Goal: Communication & Community: Answer question/provide support

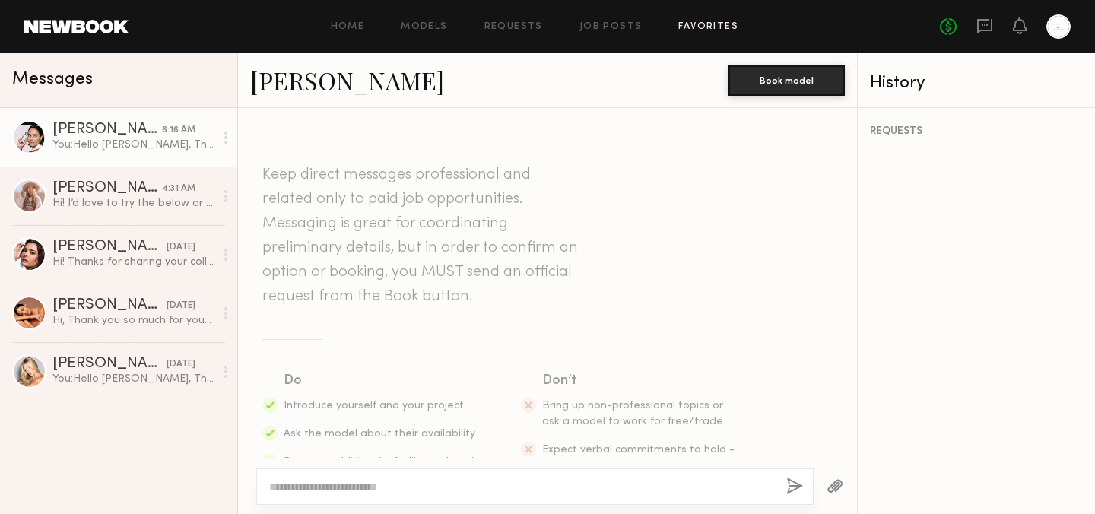
scroll to position [429, 0]
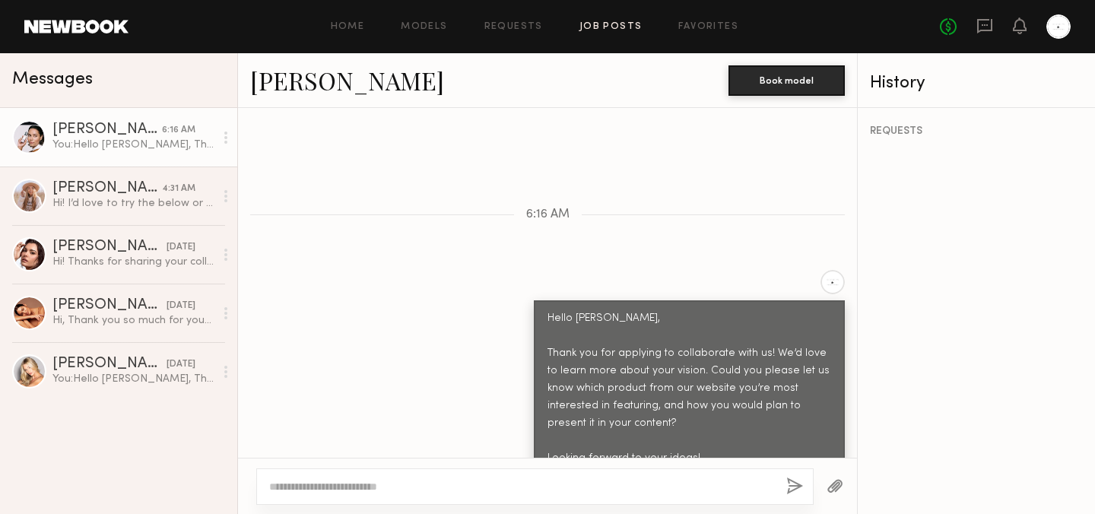
click at [611, 24] on link "Job Posts" at bounding box center [611, 27] width 63 height 10
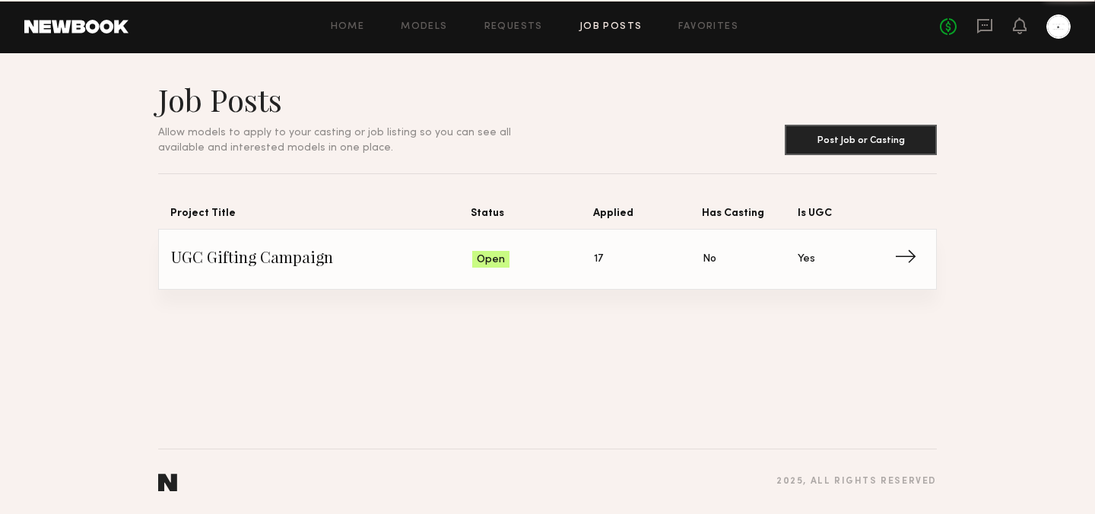
click at [377, 266] on span "UGC Gifting Campaign" at bounding box center [321, 259] width 301 height 23
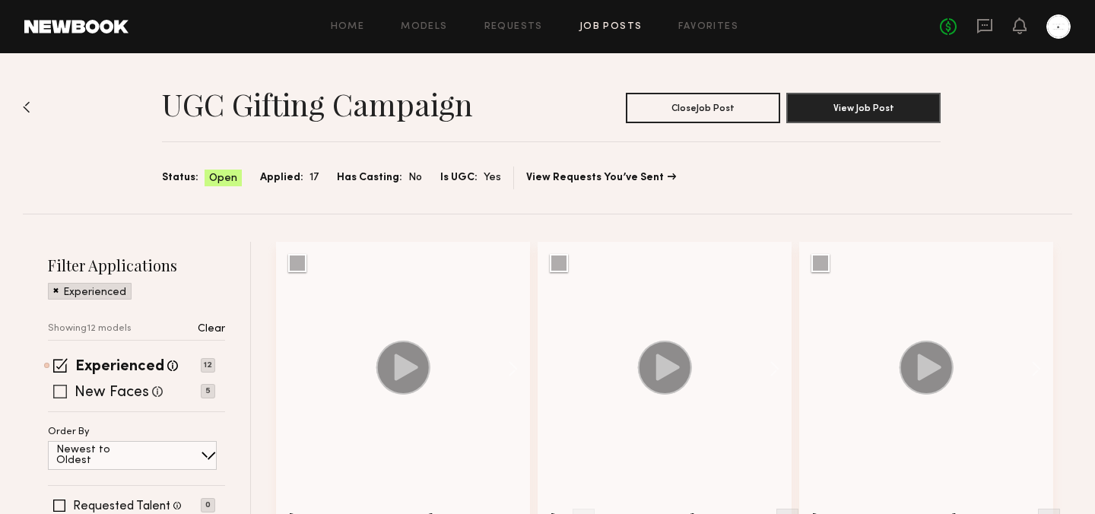
click at [123, 391] on label "New Faces" at bounding box center [112, 393] width 75 height 15
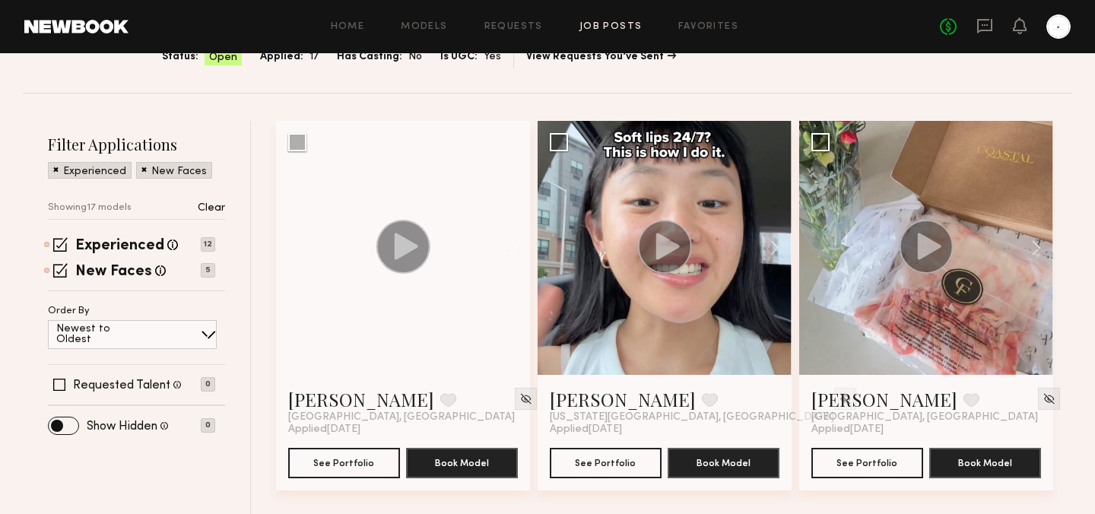
scroll to position [152, 0]
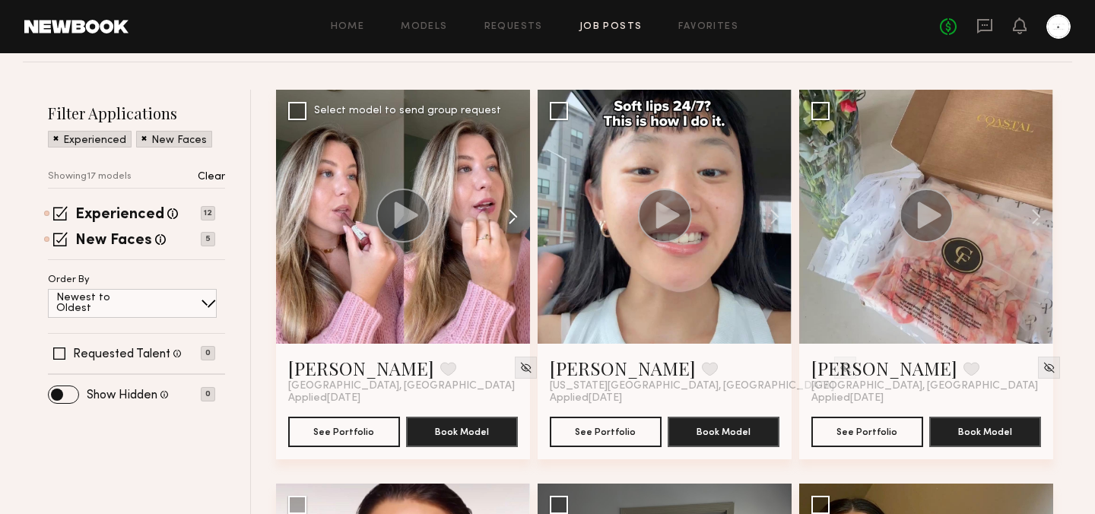
click at [513, 221] on button at bounding box center [506, 217] width 49 height 254
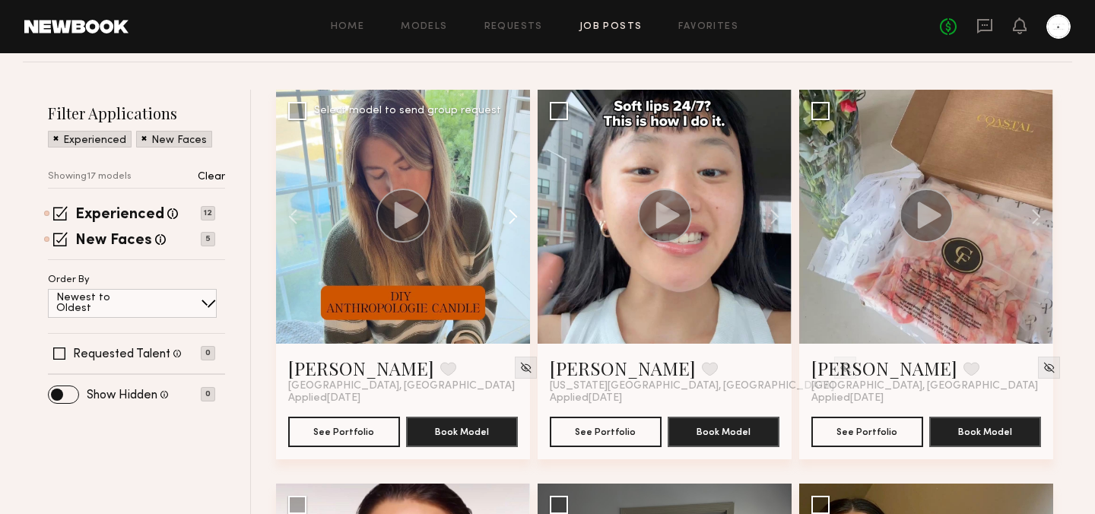
click at [513, 221] on button at bounding box center [506, 217] width 49 height 254
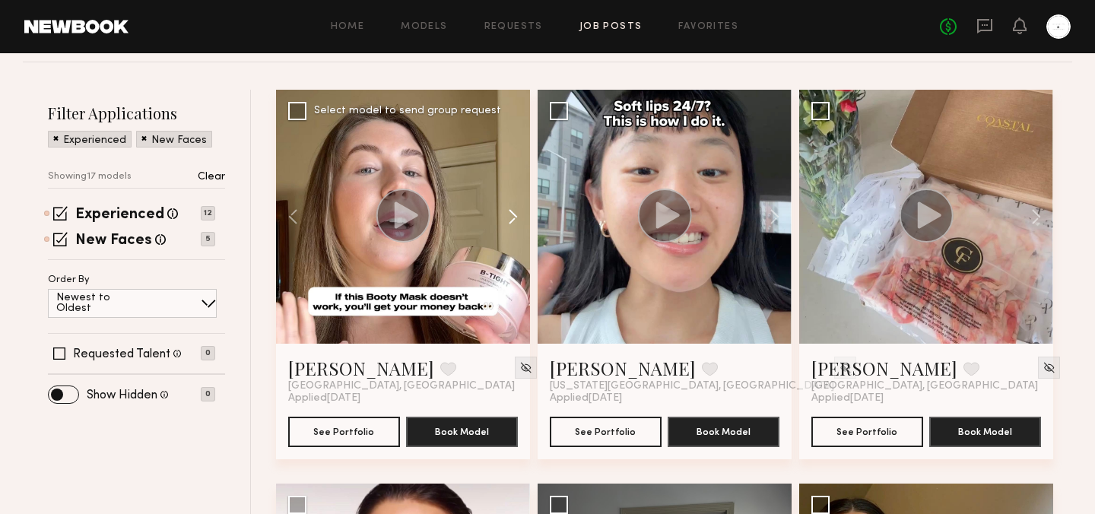
click at [513, 221] on button at bounding box center [506, 217] width 49 height 254
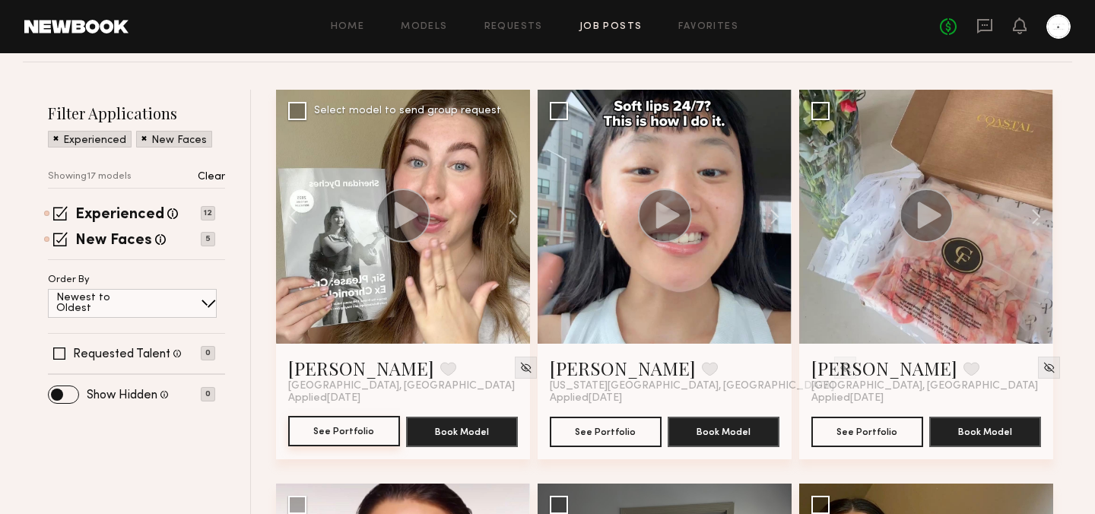
click at [352, 428] on button "See Portfolio" at bounding box center [344, 431] width 112 height 30
click at [594, 434] on button "See Portfolio" at bounding box center [606, 431] width 112 height 30
click at [1037, 217] on button at bounding box center [1029, 217] width 49 height 254
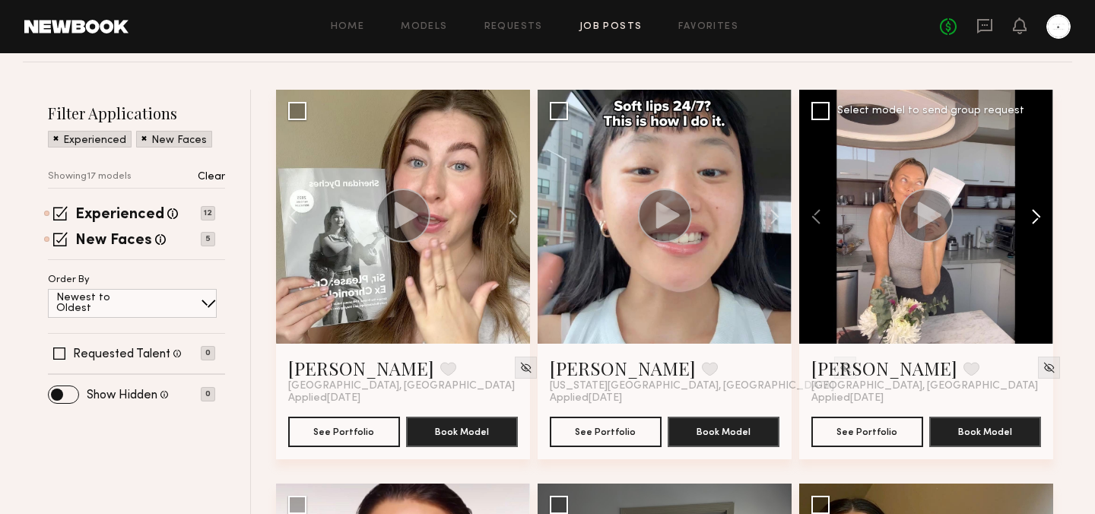
click at [1037, 217] on button at bounding box center [1029, 217] width 49 height 254
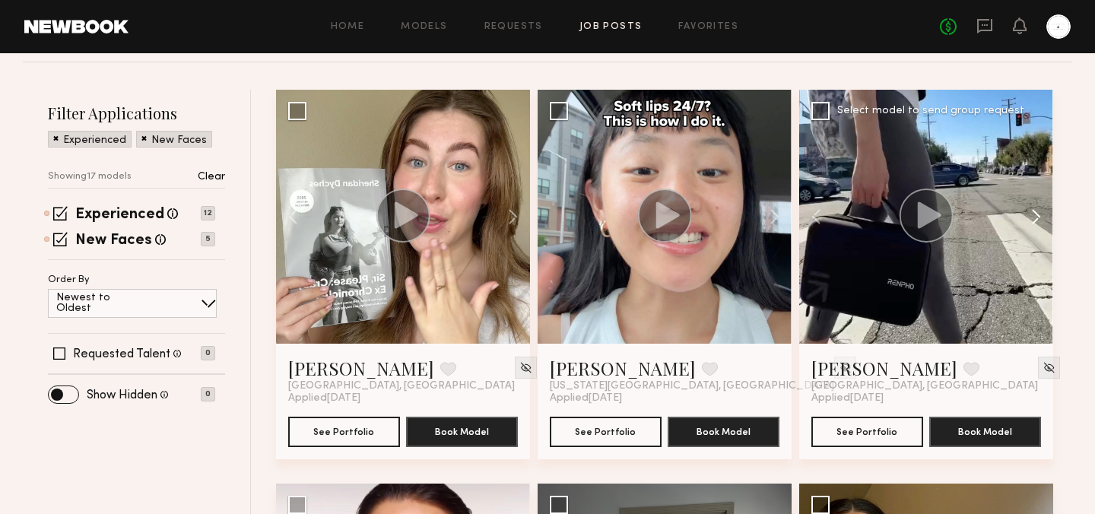
click at [1038, 219] on button at bounding box center [1029, 217] width 49 height 254
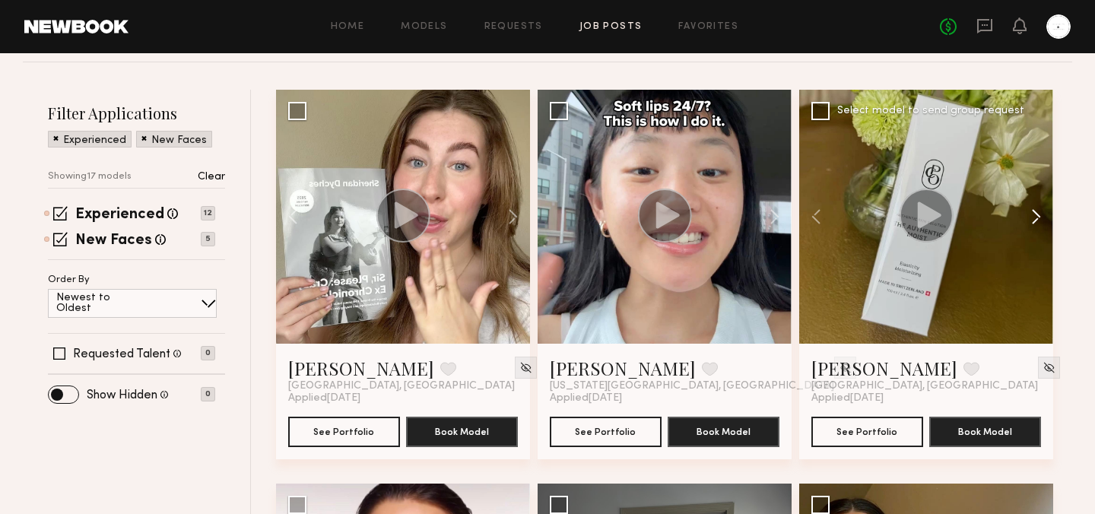
click at [1037, 219] on button at bounding box center [1029, 217] width 49 height 254
click at [870, 438] on button "See Portfolio" at bounding box center [868, 431] width 112 height 30
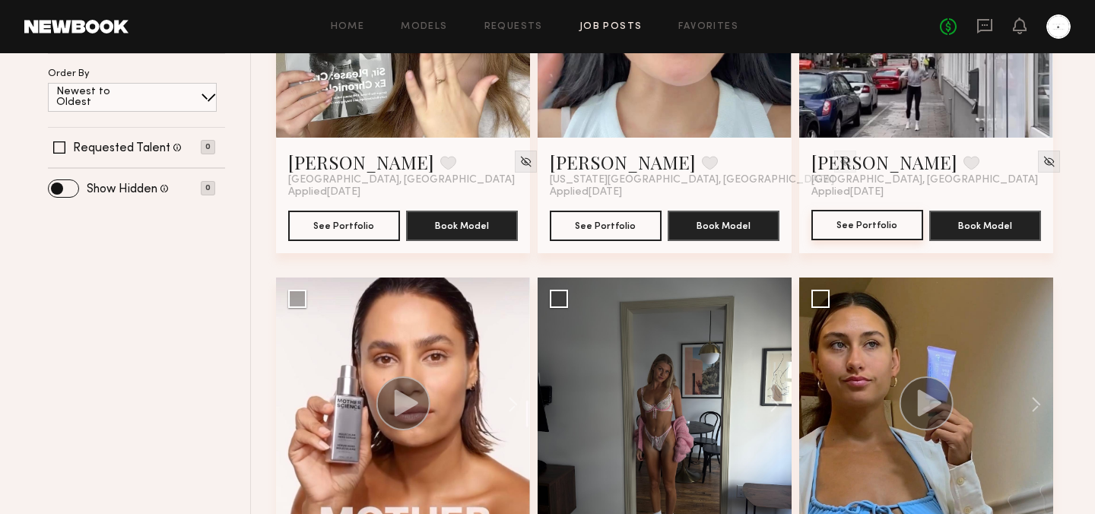
scroll to position [0, 0]
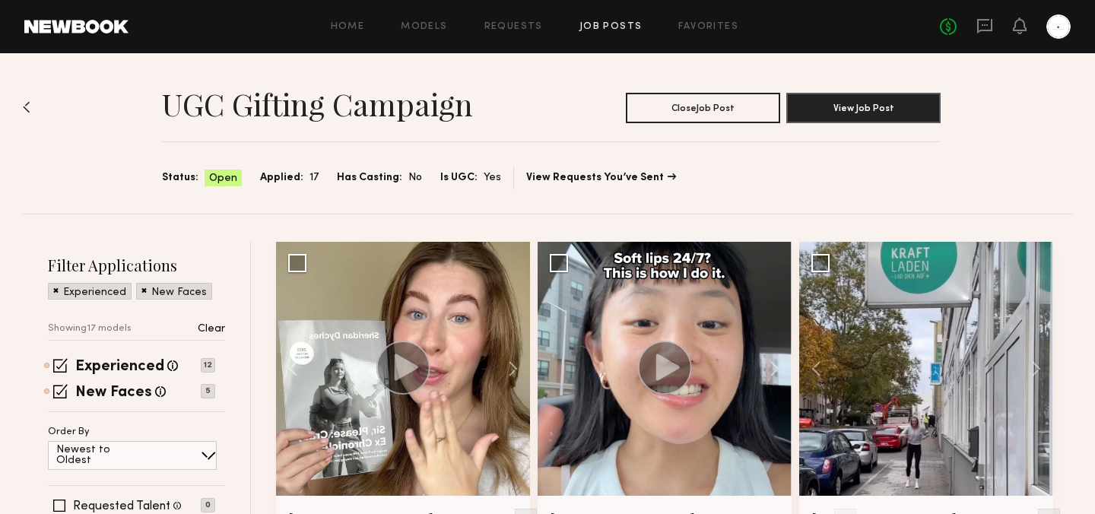
click at [23, 112] on img at bounding box center [27, 107] width 8 height 12
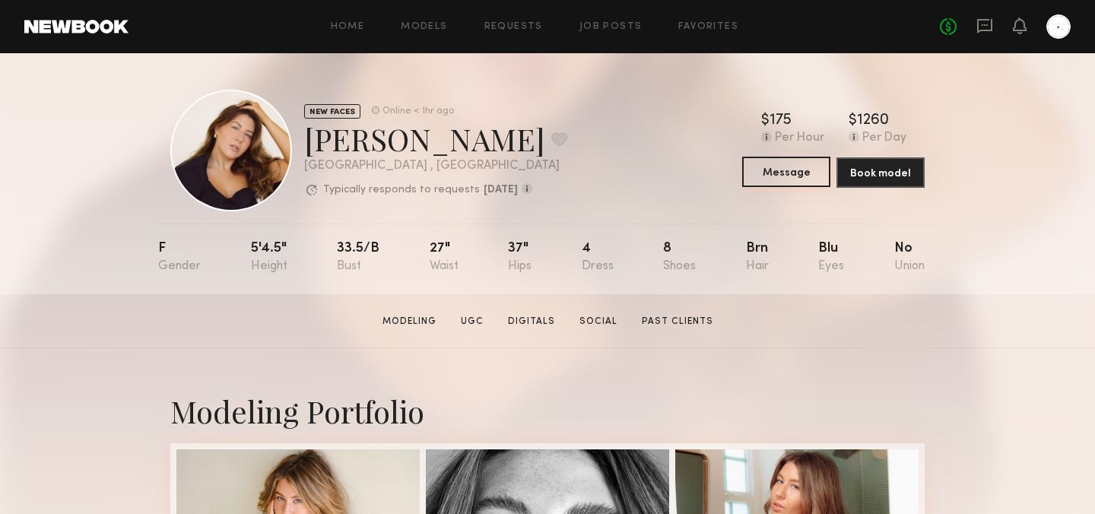
click at [795, 177] on button "Message" at bounding box center [787, 172] width 88 height 30
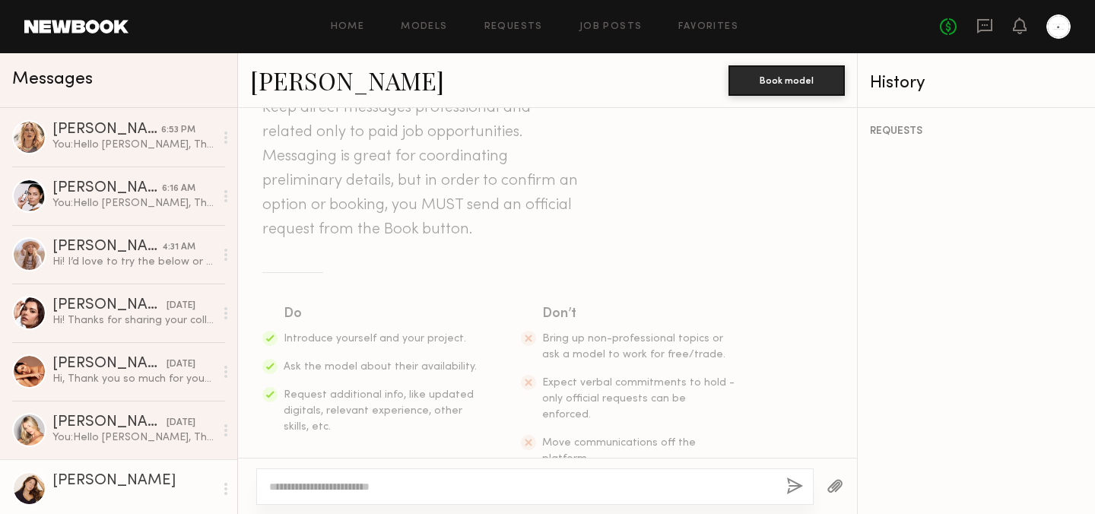
scroll to position [101, 0]
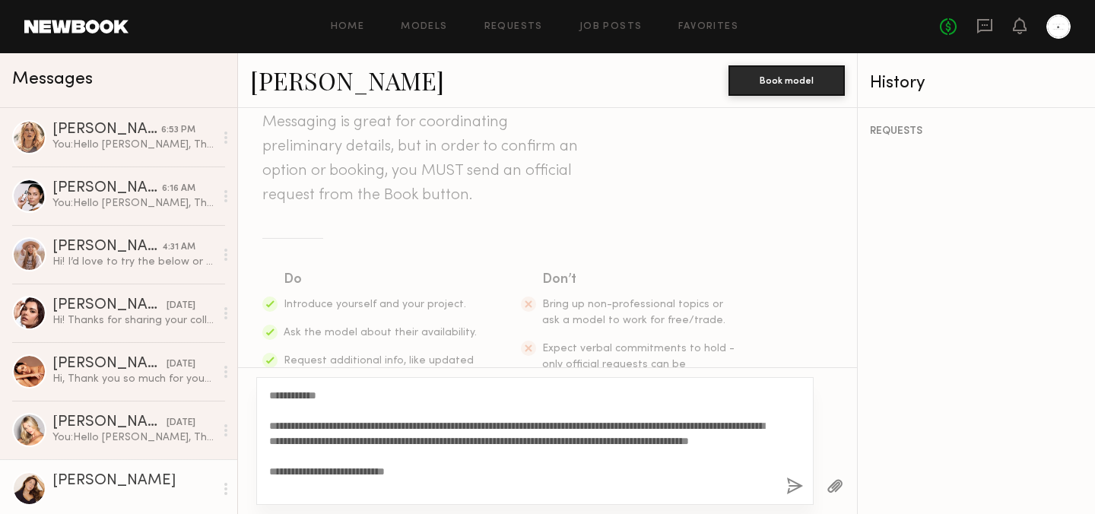
type textarea "**********"
click at [790, 488] on button "button" at bounding box center [795, 487] width 17 height 19
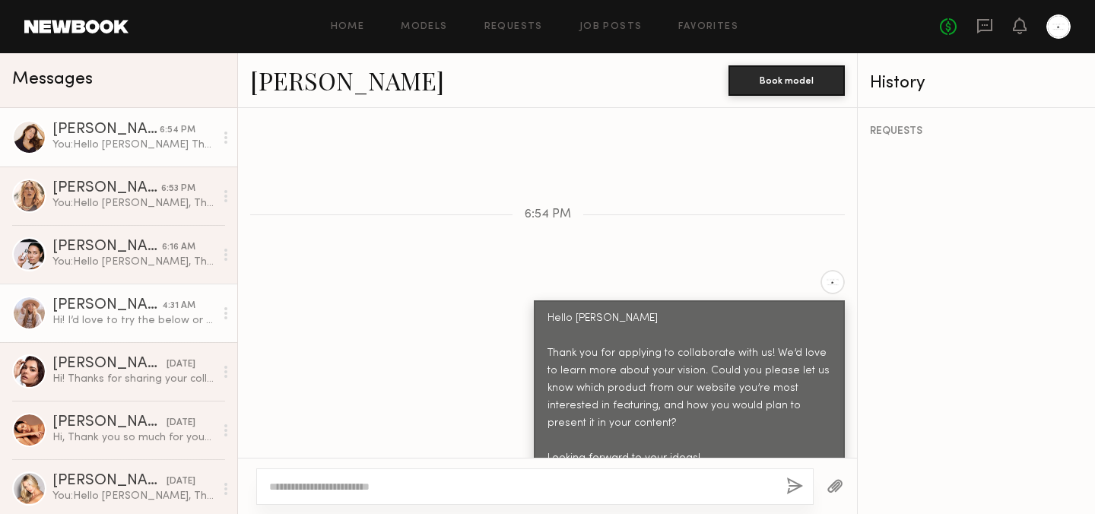
scroll to position [4, 0]
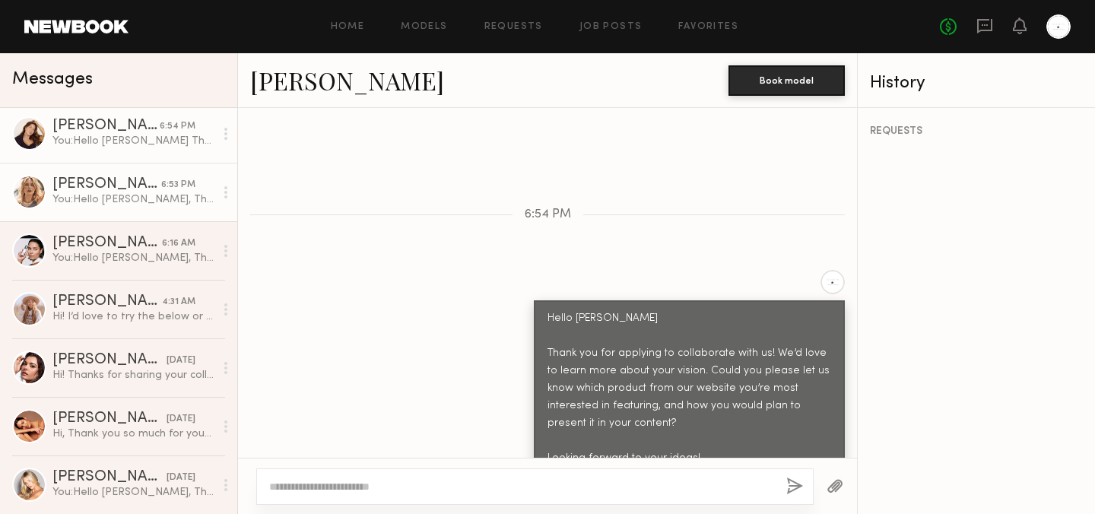
click at [114, 170] on link "Anastassija M. 6:53 PM You: Hello Anastassija, Thank you for applying to collab…" at bounding box center [118, 192] width 237 height 59
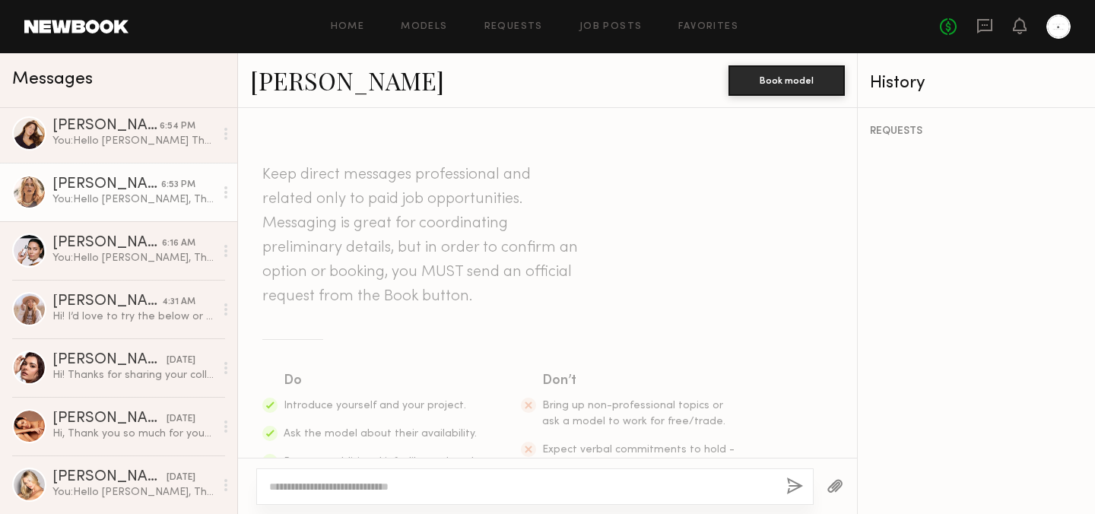
scroll to position [429, 0]
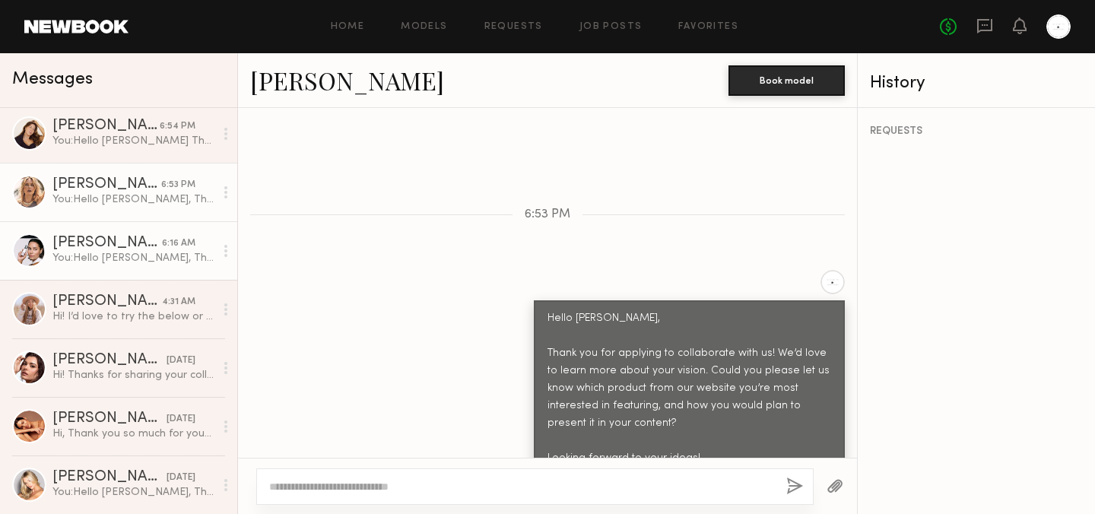
click at [137, 246] on div "[PERSON_NAME]" at bounding box center [107, 243] width 110 height 15
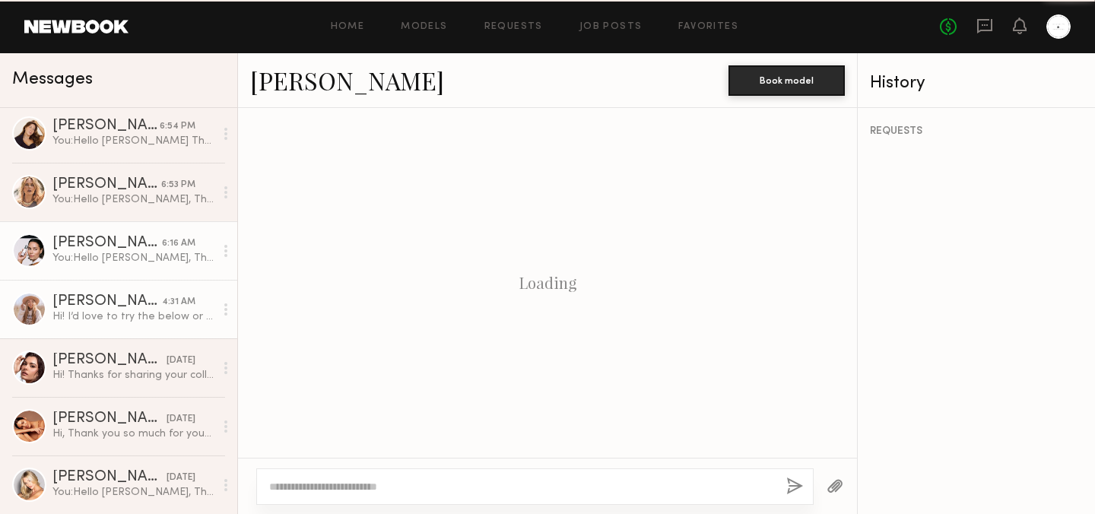
scroll to position [429, 0]
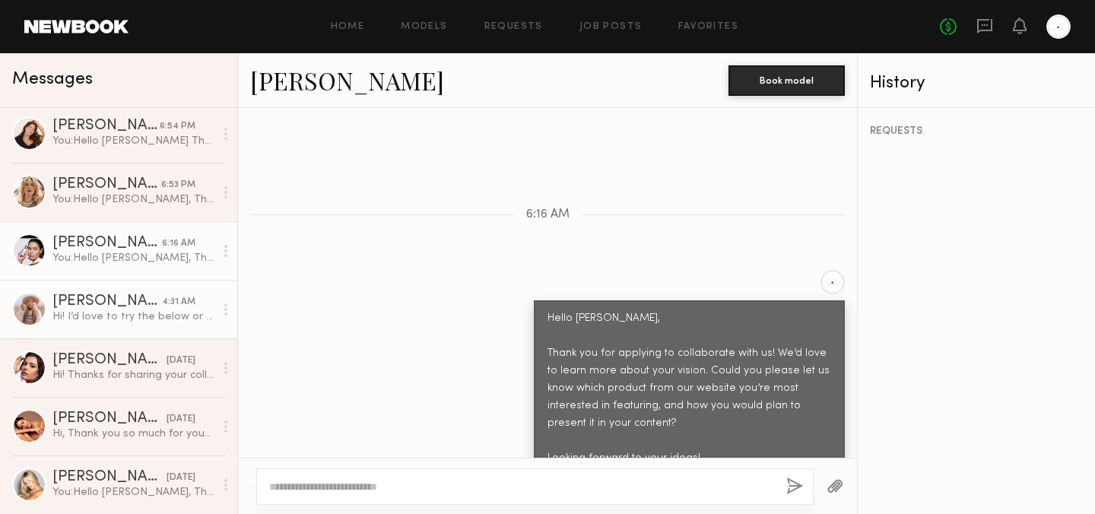
click at [140, 317] on div "Hi! I’d love to try the below or something similar : [URL][DOMAIN_NAME] And sho…" at bounding box center [133, 317] width 162 height 14
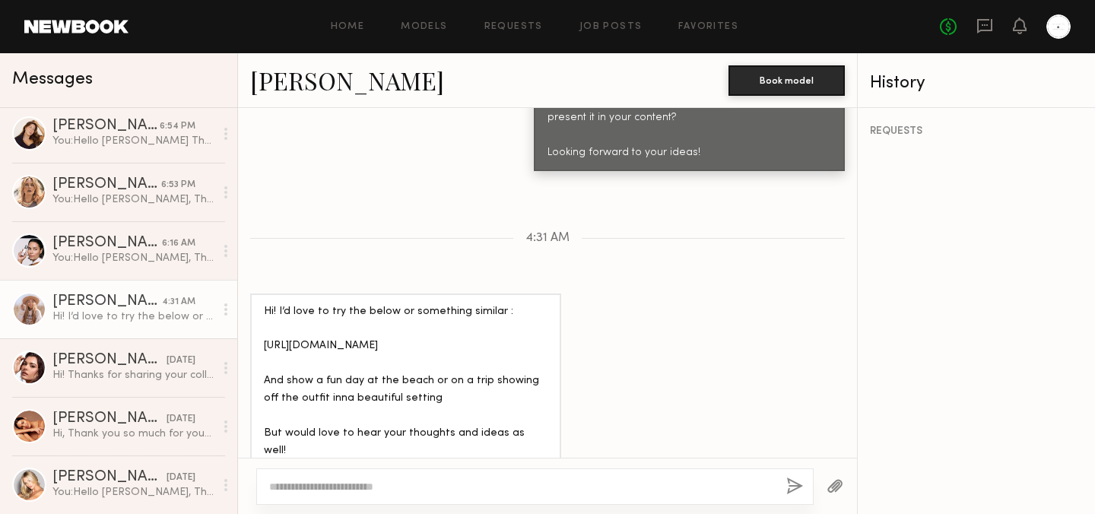
scroll to position [734, 0]
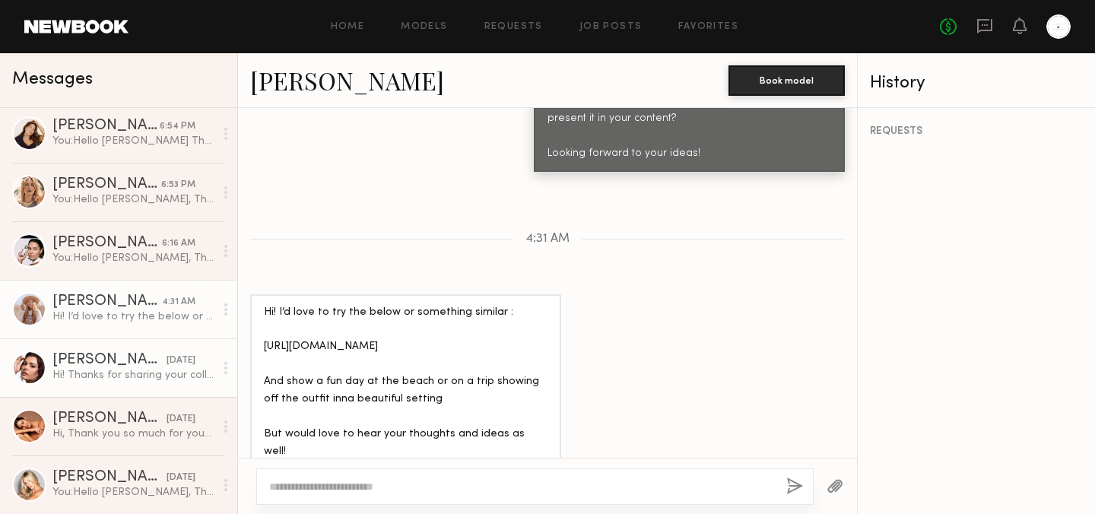
click at [171, 376] on div "Hi! Thanks for sharing your collection! I’d love to feature the Lime Green Faux…" at bounding box center [133, 375] width 162 height 14
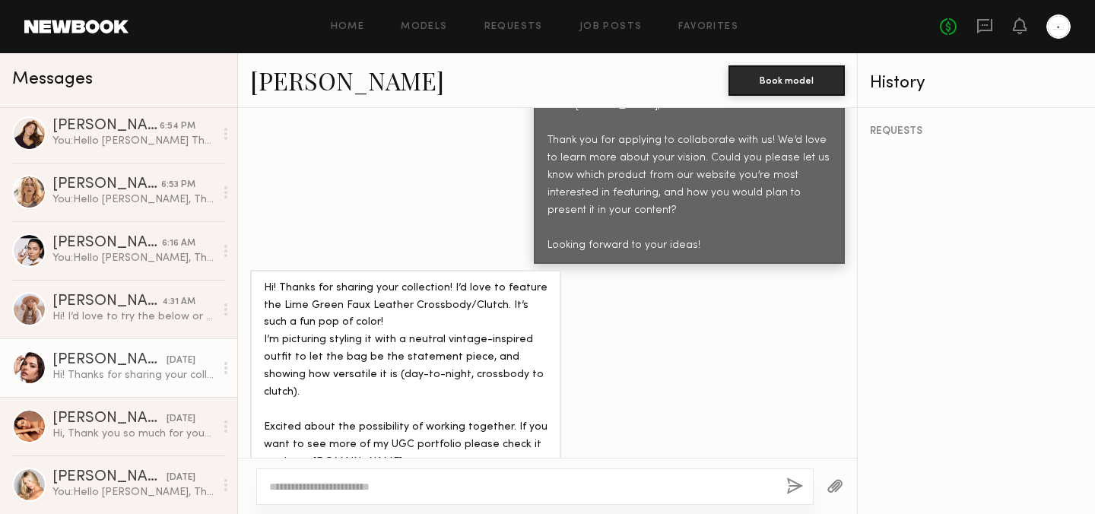
scroll to position [682, 0]
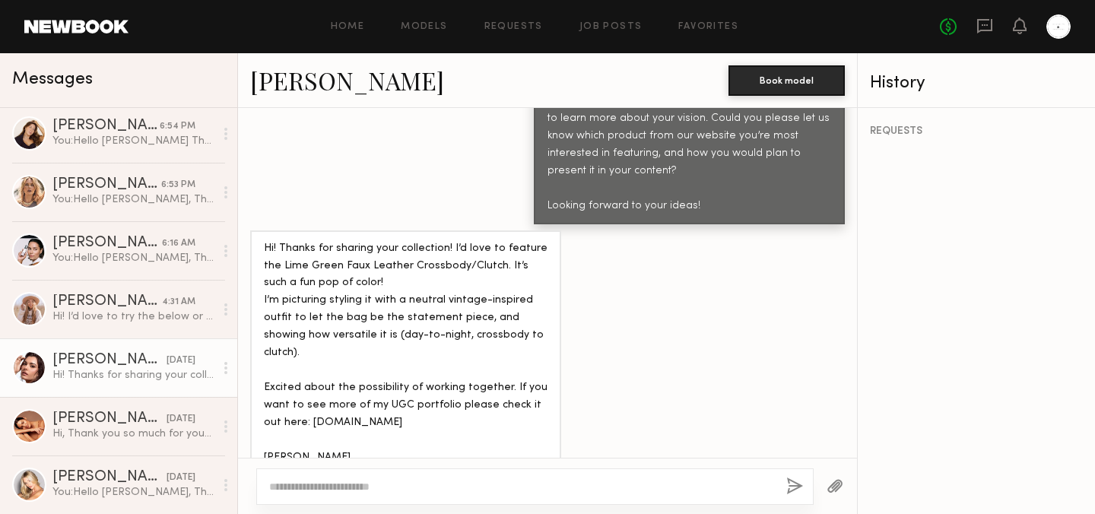
click at [382, 488] on textarea at bounding box center [521, 486] width 505 height 15
drag, startPoint x: 421, startPoint y: 374, endPoint x: 293, endPoint y: 372, distance: 127.8
click at [293, 372] on div "Hi! Thanks for sharing your collection! I’d love to feature the Lime Green Faux…" at bounding box center [406, 353] width 284 height 227
copy div "aylorcolsonportfolio.com"
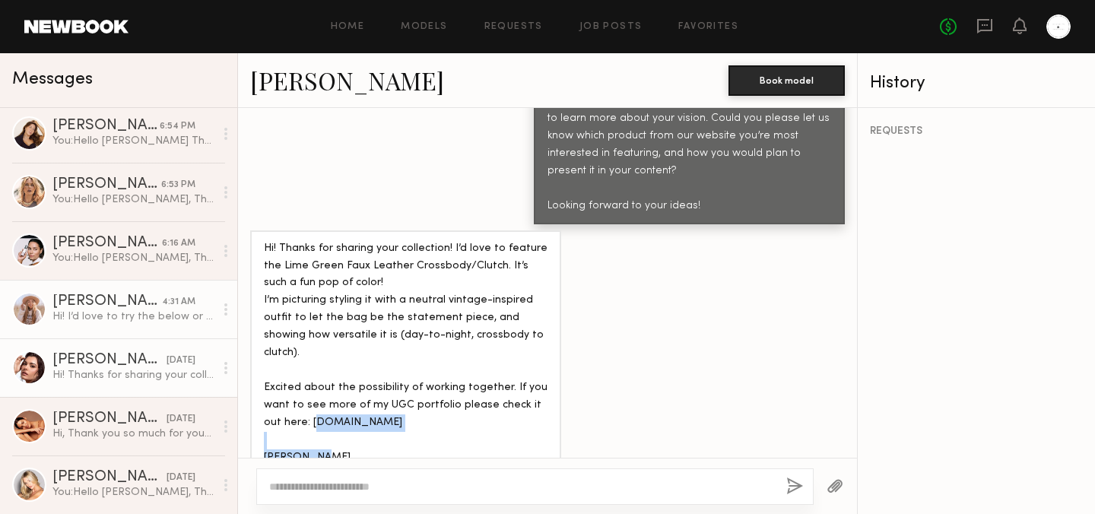
scroll to position [0, 0]
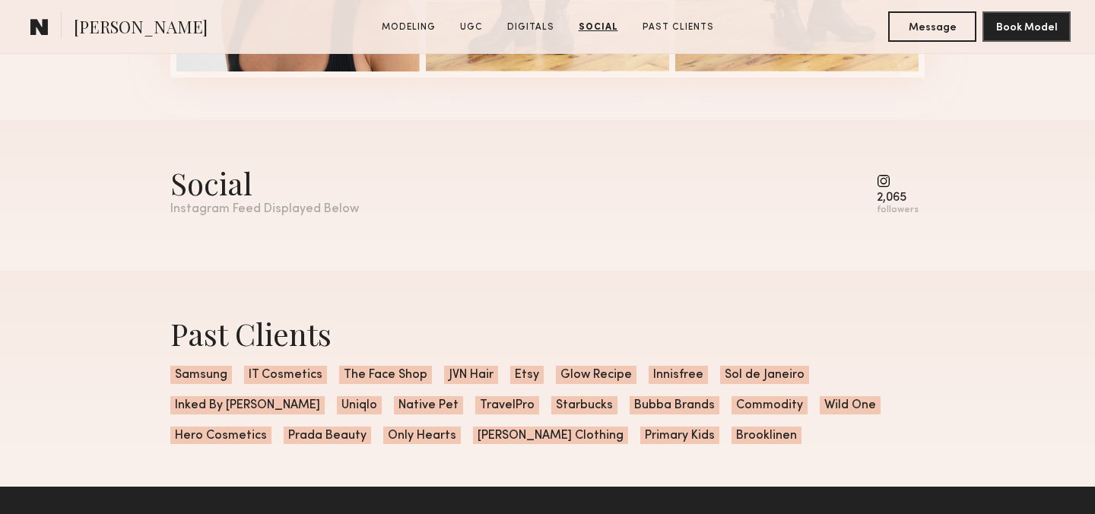
scroll to position [3774, 0]
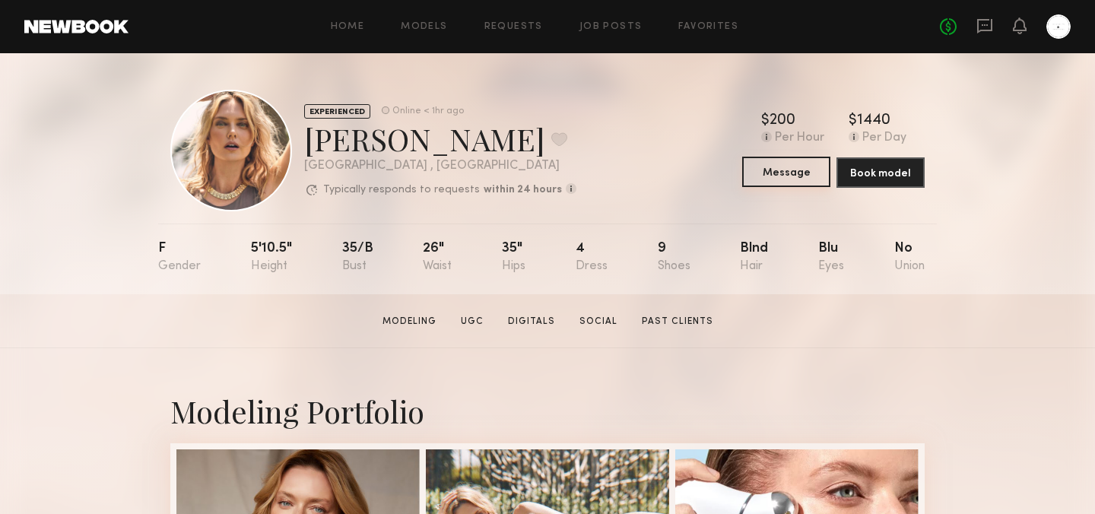
click at [793, 173] on button "Message" at bounding box center [787, 172] width 88 height 30
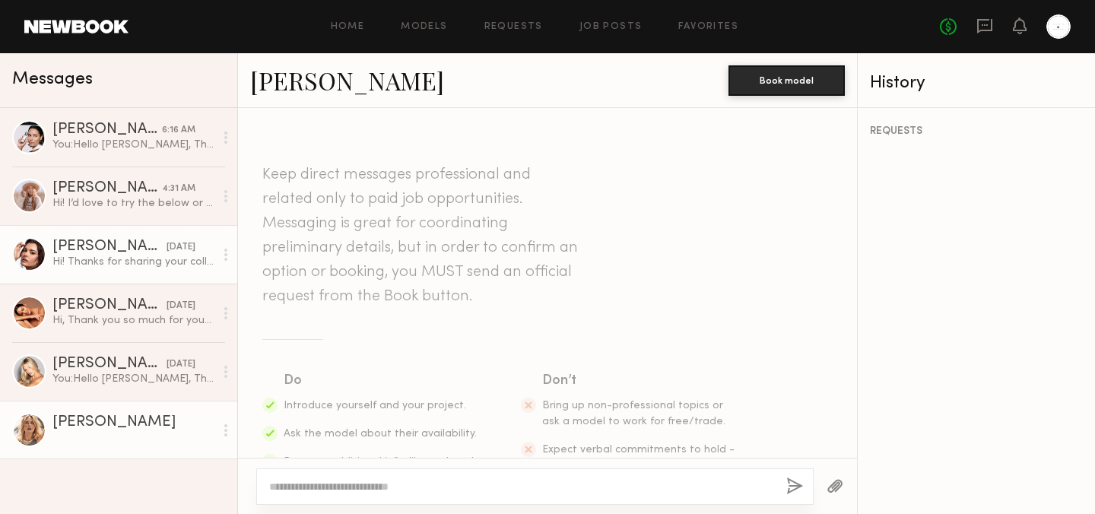
click at [137, 254] on div "[PERSON_NAME]" at bounding box center [109, 247] width 114 height 15
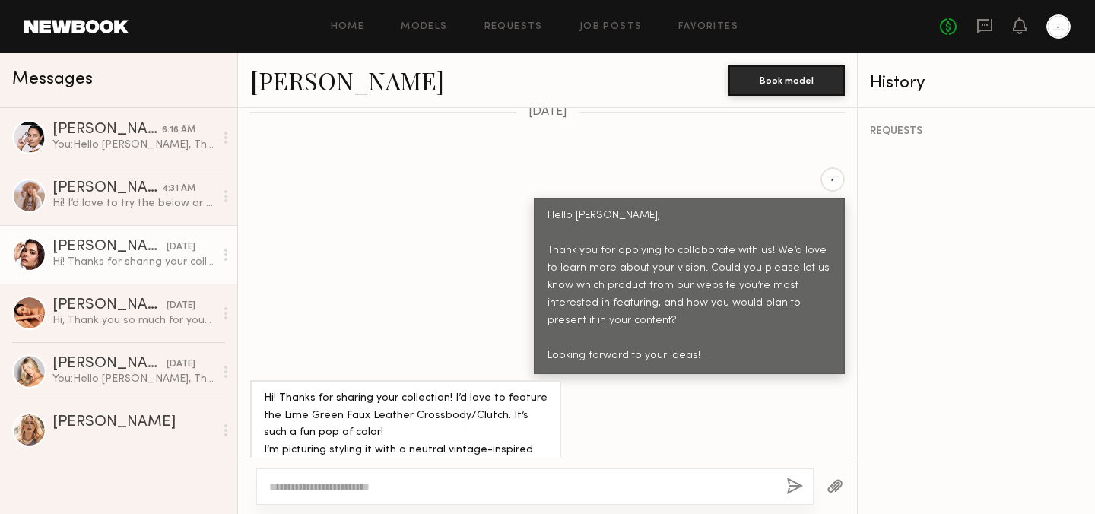
scroll to position [485, 0]
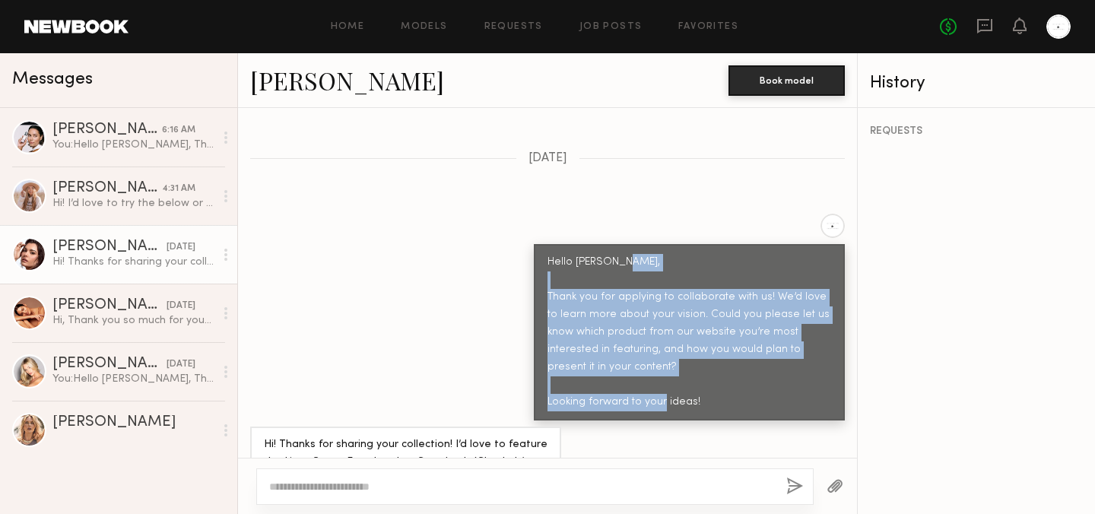
drag, startPoint x: 550, startPoint y: 263, endPoint x: 725, endPoint y: 374, distance: 206.8
click at [725, 374] on div "Hello Taylor, Thank you for applying to collaborate with us! We’d love to learn…" at bounding box center [690, 332] width 284 height 157
copy div "Thank you for applying to collaborate with us! We’d love to learn more about yo…"
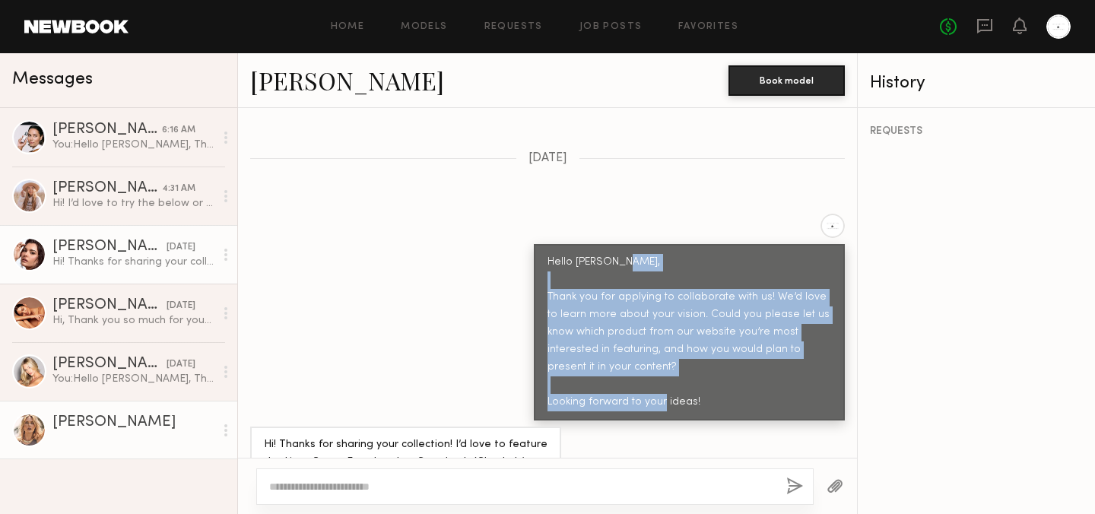
click at [150, 424] on div "Anastassija M." at bounding box center [133, 422] width 162 height 15
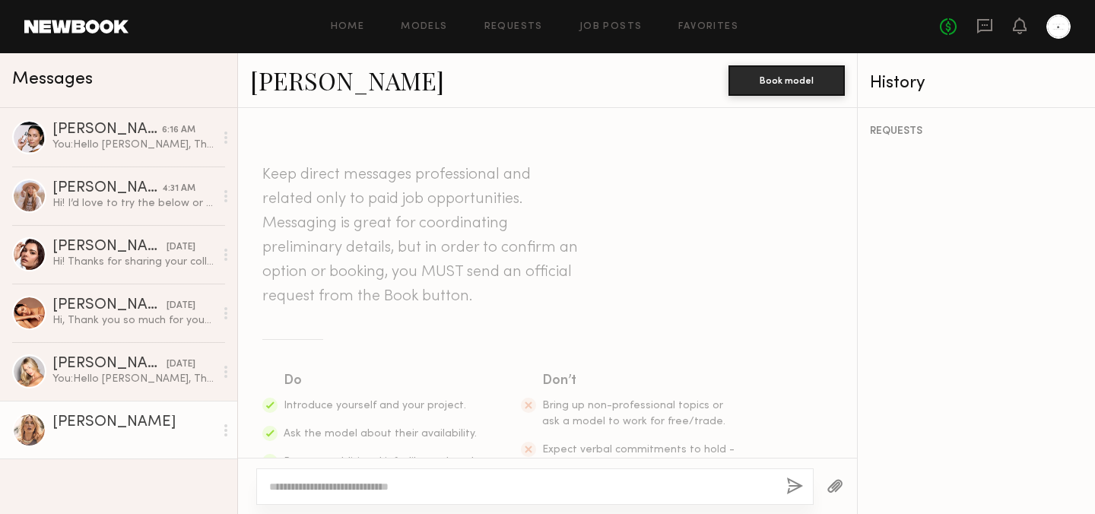
click at [351, 483] on textarea at bounding box center [521, 486] width 505 height 15
type textarea "*"
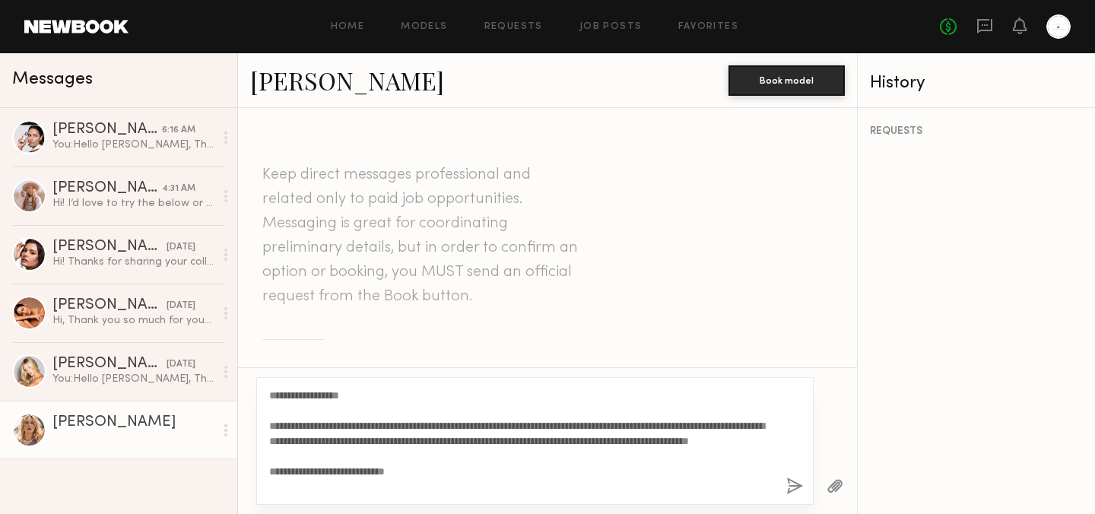
type textarea "**********"
click at [838, 483] on button "button" at bounding box center [835, 487] width 17 height 19
click at [784, 482] on div "**********" at bounding box center [535, 441] width 558 height 128
click at [792, 487] on button "button" at bounding box center [795, 487] width 17 height 19
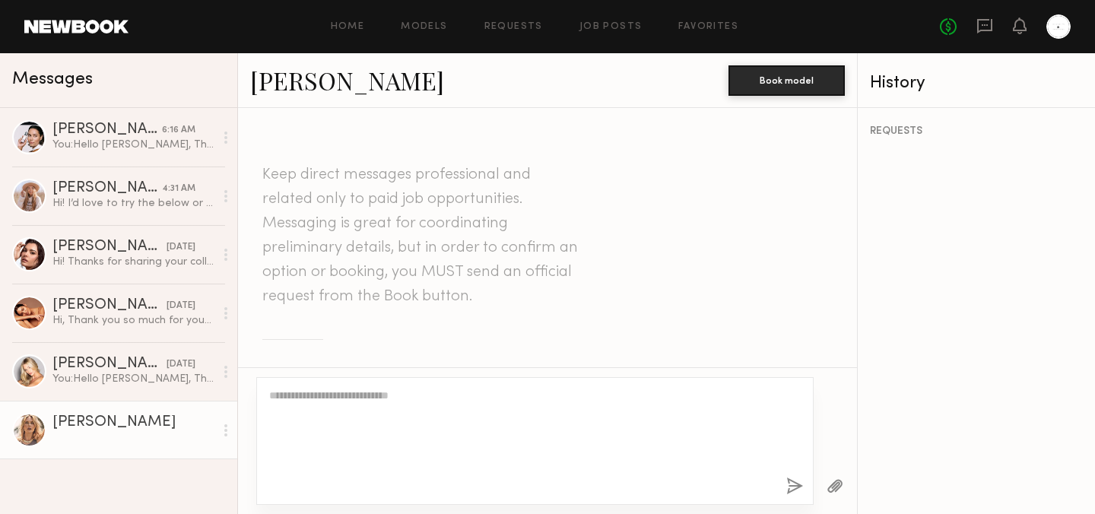
scroll to position [429, 0]
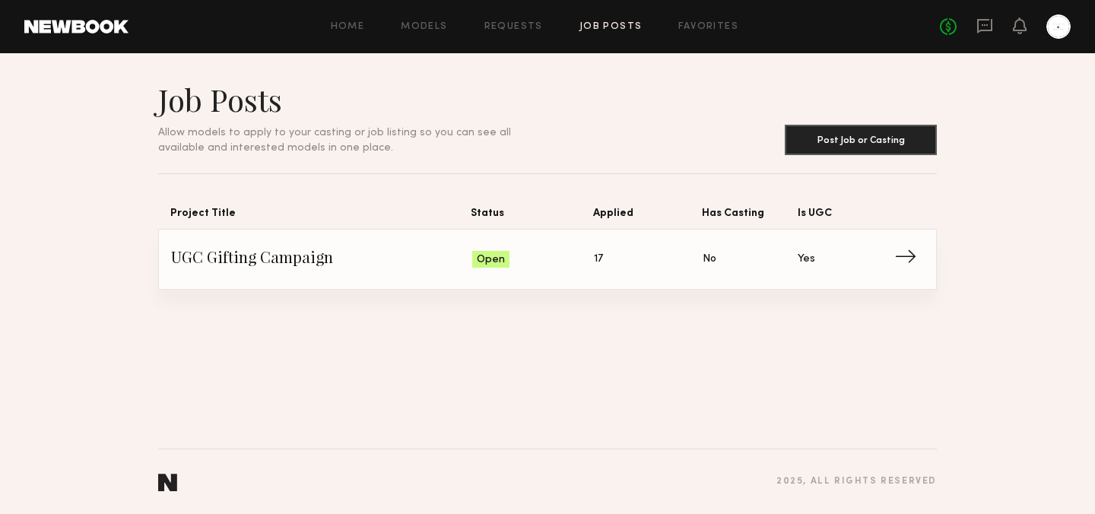
click at [332, 253] on span "UGC Gifting Campaign" at bounding box center [321, 259] width 301 height 23
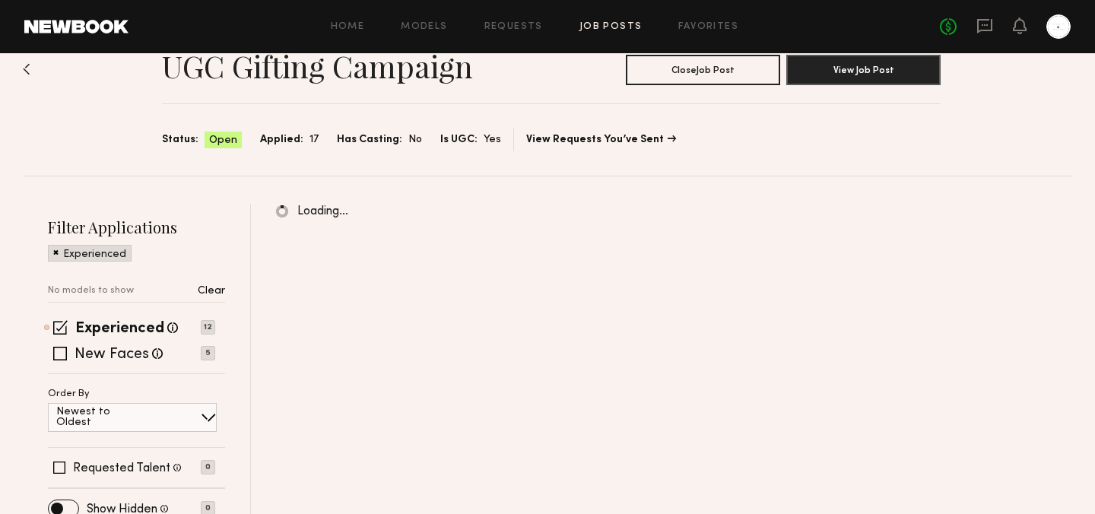
scroll to position [53, 0]
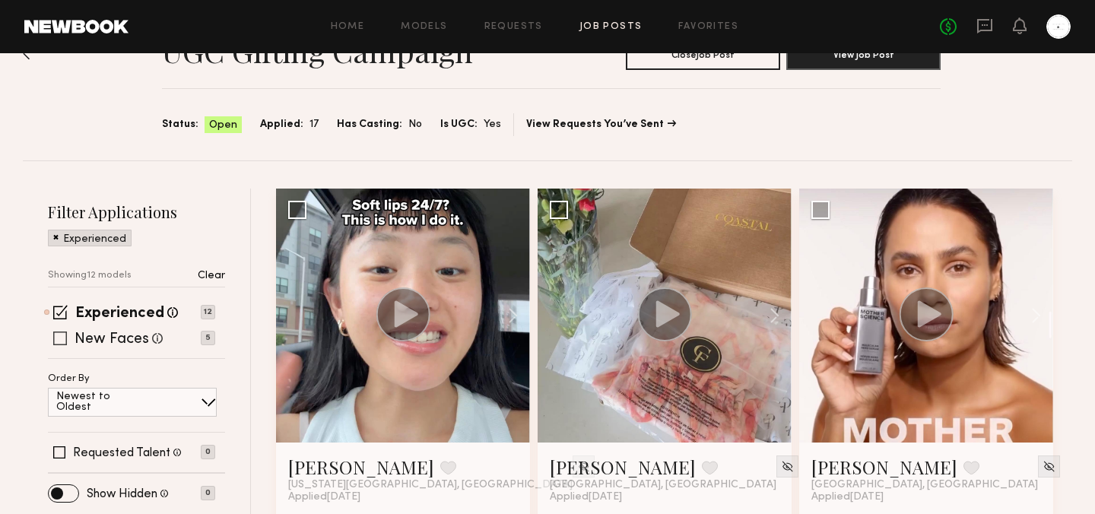
click at [104, 335] on label "New Faces" at bounding box center [112, 339] width 75 height 15
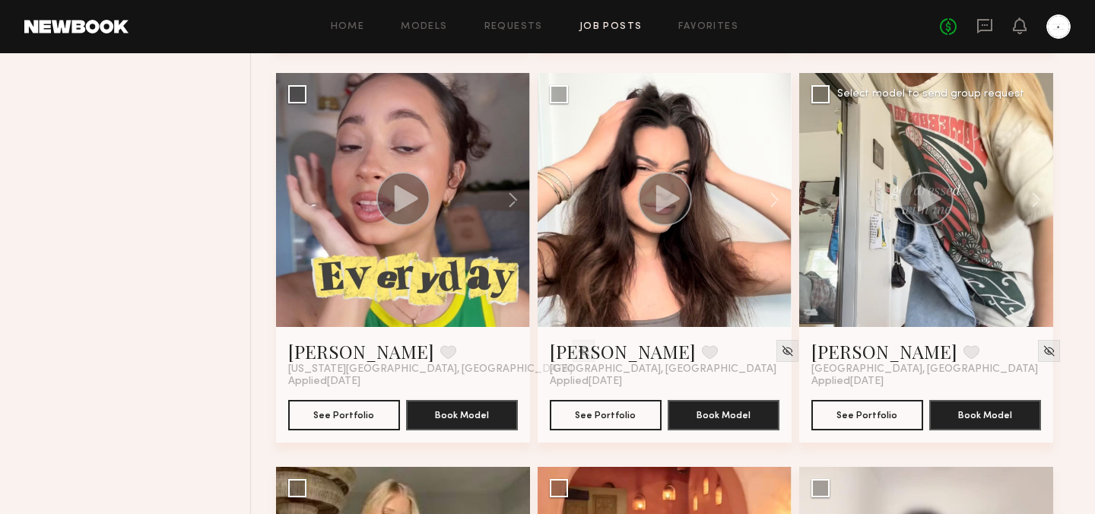
scroll to position [0, 0]
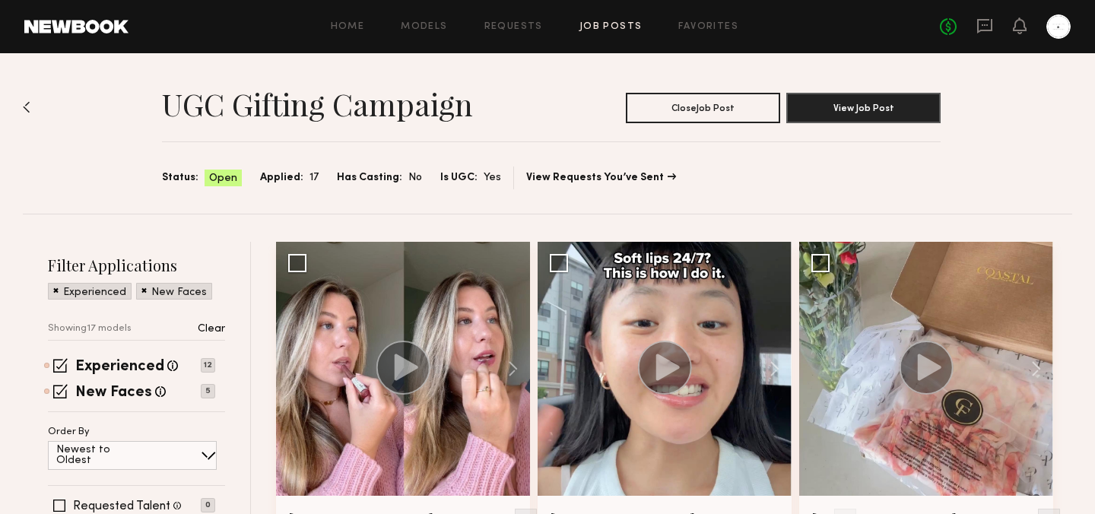
click at [30, 113] on div "UGC Gifting Campaign Close Job Post View Job Post Status: Open Applied: 17 Has …" at bounding box center [548, 133] width 1050 height 161
click at [29, 108] on img at bounding box center [27, 107] width 8 height 12
